Goal: Task Accomplishment & Management: Manage account settings

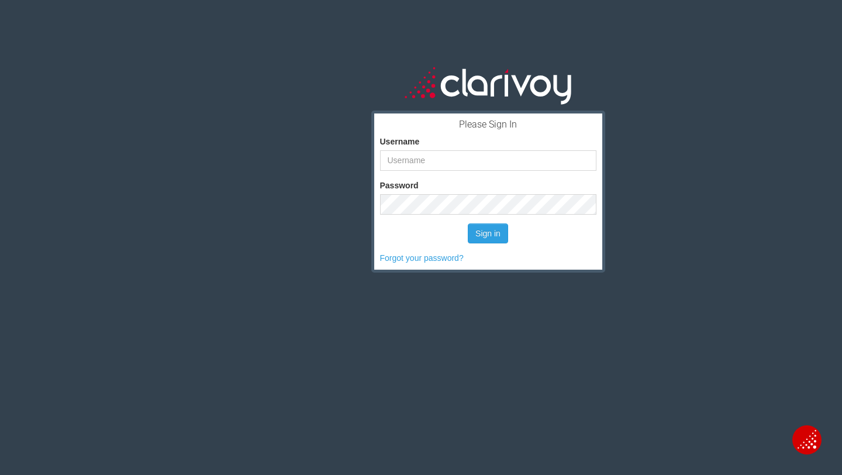
drag, startPoint x: 0, startPoint y: 0, endPoint x: 488, endPoint y: 164, distance: 515.0
click at [488, 164] on input "Username" at bounding box center [488, 160] width 216 height 20
click at [468, 223] on button "Sign in" at bounding box center [488, 233] width 40 height 20
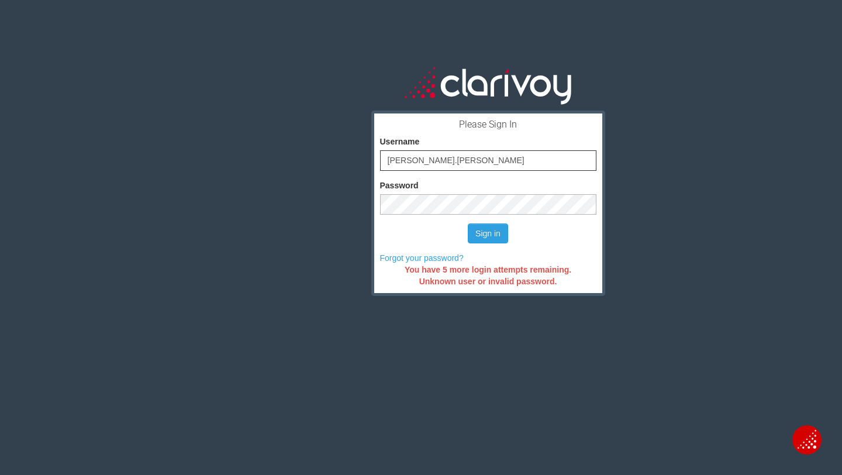
click at [334, 205] on div "Please Sign In Username [PERSON_NAME].[PERSON_NAME] Password Sign in Forgot you…" at bounding box center [488, 267] width 708 height 475
click at [468, 223] on button "Sign in" at bounding box center [488, 233] width 40 height 20
click at [495, 230] on button "Sign in" at bounding box center [488, 233] width 40 height 20
click at [497, 231] on button "Sign in" at bounding box center [488, 233] width 40 height 20
click at [475, 161] on input "[PERSON_NAME].[PERSON_NAME]" at bounding box center [488, 160] width 216 height 20
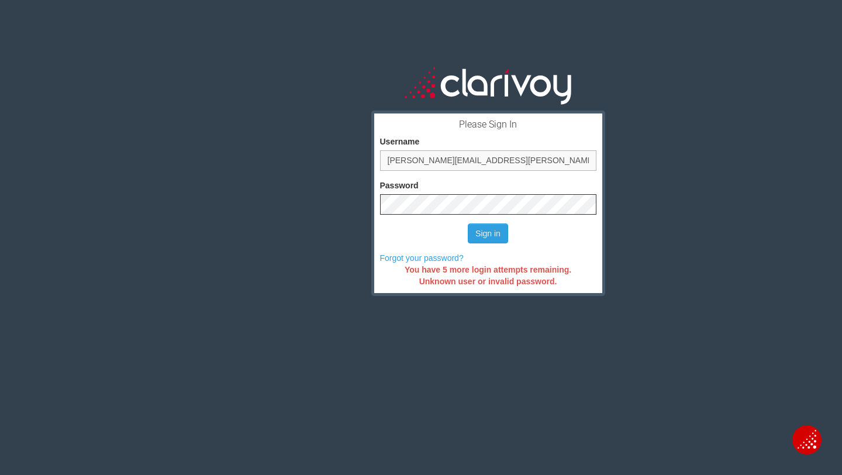
type input "[PERSON_NAME][EMAIL_ADDRESS][PERSON_NAME][DOMAIN_NAME]"
click at [468, 223] on button "Sign in" at bounding box center [488, 233] width 40 height 20
